Goal: Transaction & Acquisition: Obtain resource

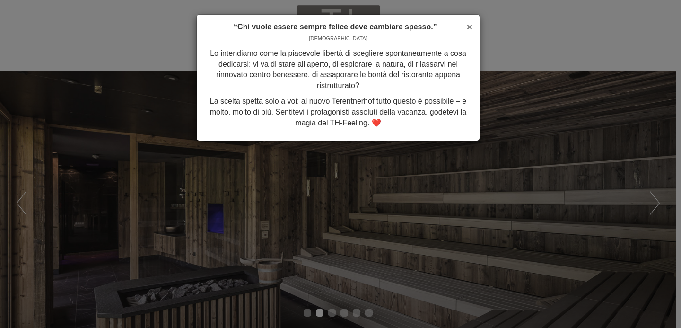
click at [468, 28] on span "×" at bounding box center [470, 26] width 6 height 11
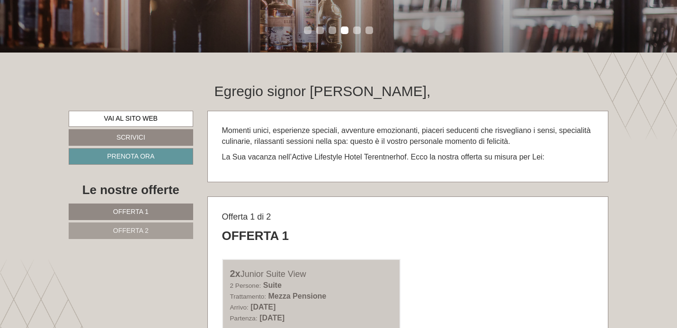
scroll to position [287, 0]
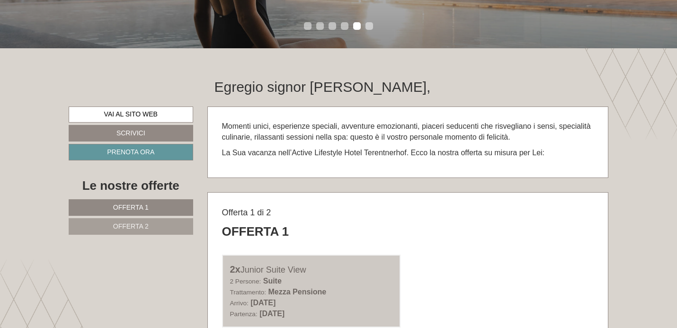
click at [133, 228] on span "Offerta 2" at bounding box center [130, 226] width 35 height 8
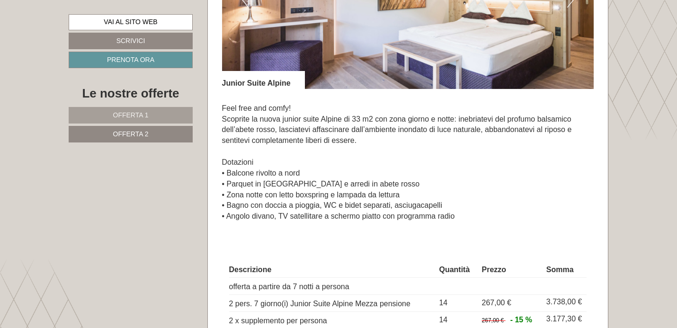
scroll to position [728, 0]
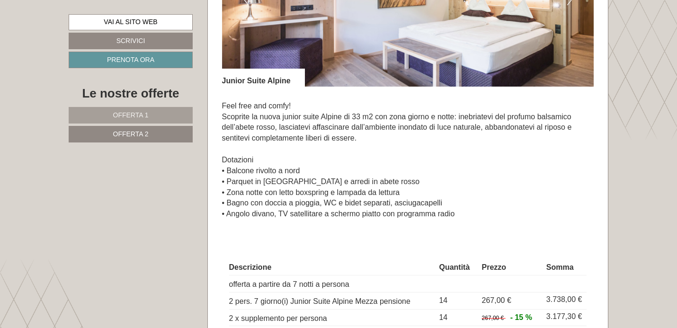
click at [156, 114] on link "Offerta 1" at bounding box center [131, 115] width 124 height 17
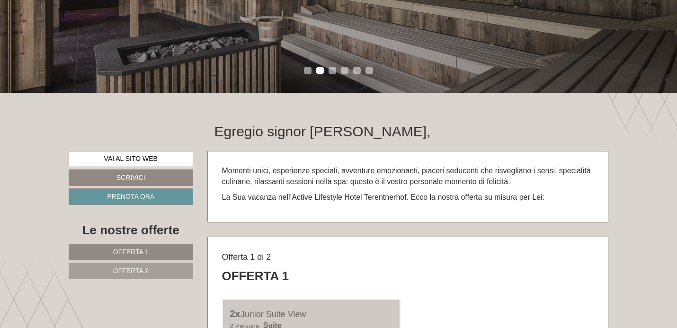
scroll to position [250, 0]
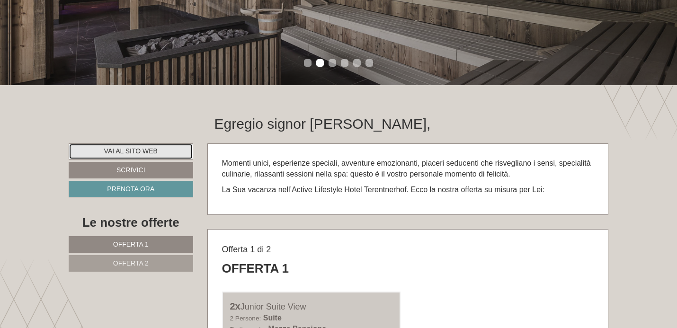
click at [134, 150] on link "Vai al sito web" at bounding box center [131, 151] width 124 height 16
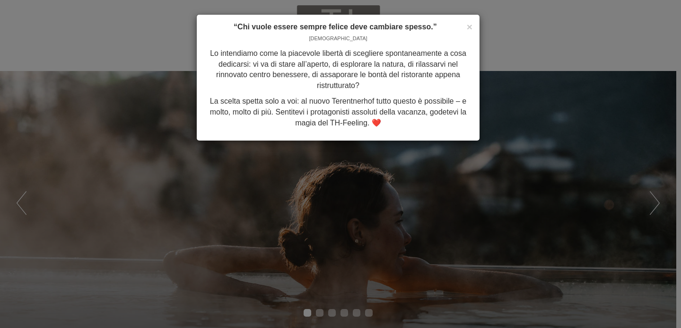
click at [424, 199] on div "× “Chi vuole essere sempre felice deve cambiare spesso.” [PERSON_NAME] Lo inten…" at bounding box center [340, 164] width 681 height 328
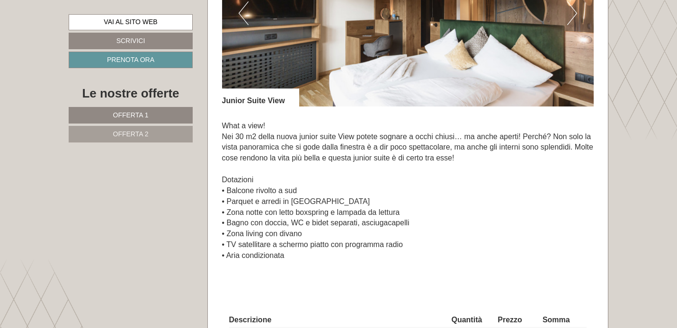
scroll to position [730, 0]
